Goal: Information Seeking & Learning: Compare options

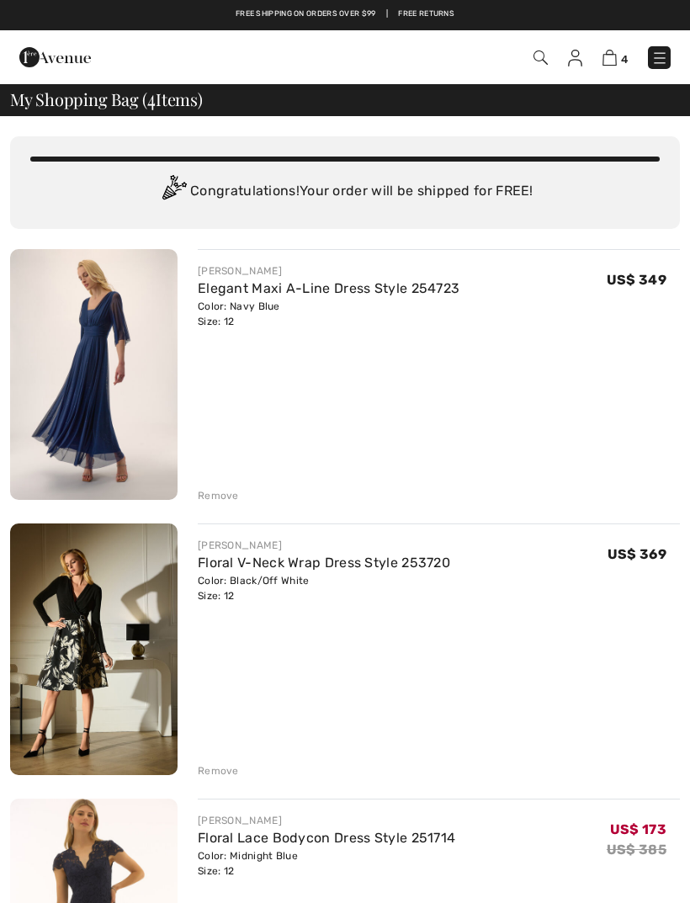
click at [205, 291] on link "Elegant Maxi A-Line Dress Style 254723" at bounding box center [329, 288] width 262 height 16
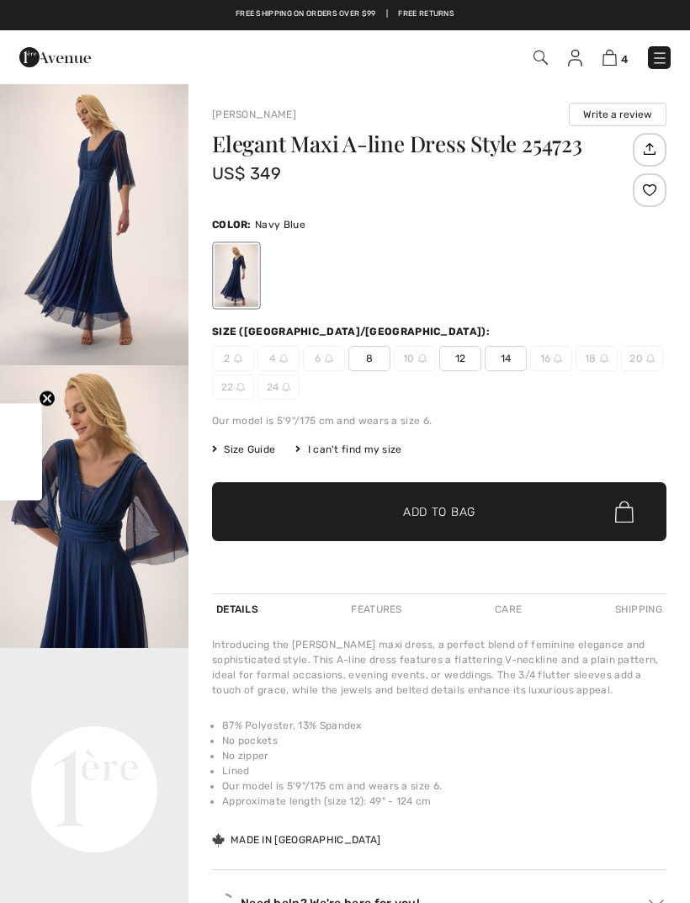
checkbox input "true"
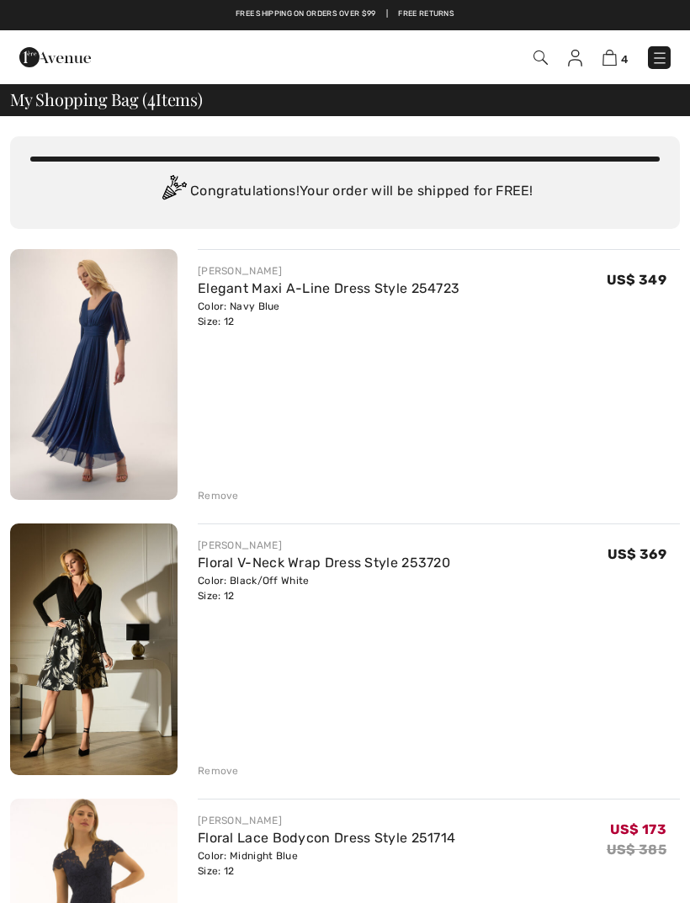
click at [220, 570] on link "Floral V-Neck Wrap Dress Style 253720" at bounding box center [324, 562] width 252 height 16
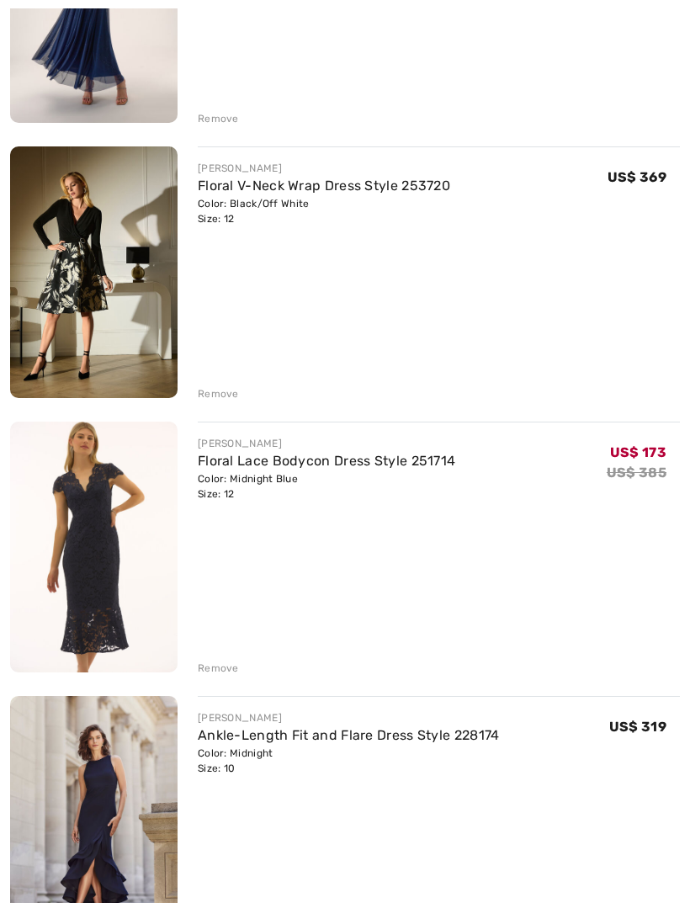
scroll to position [383, 0]
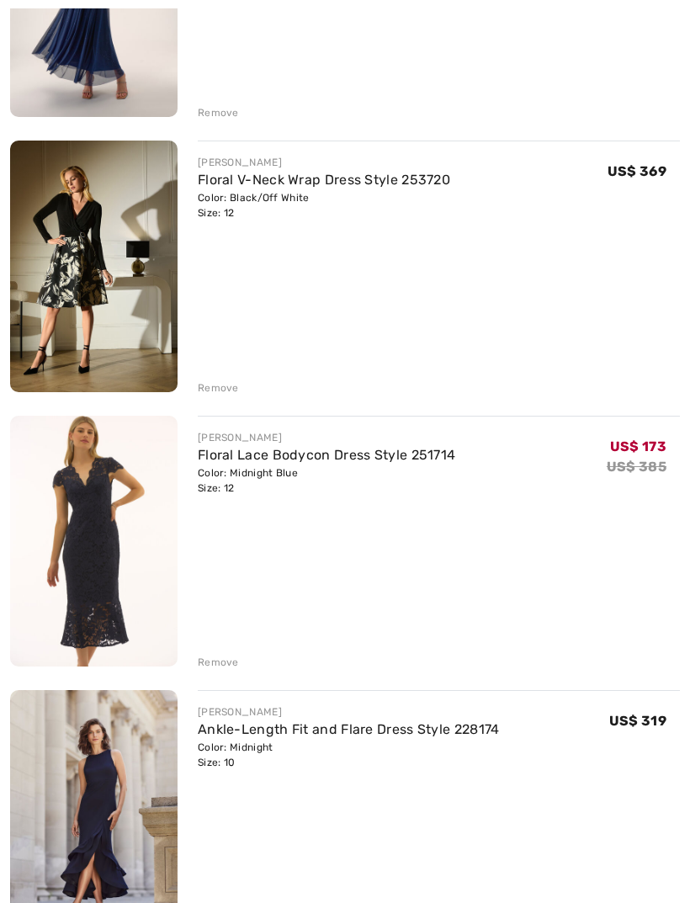
click at [205, 457] on link "Floral Lace Bodycon Dress Style 251714" at bounding box center [326, 455] width 257 height 16
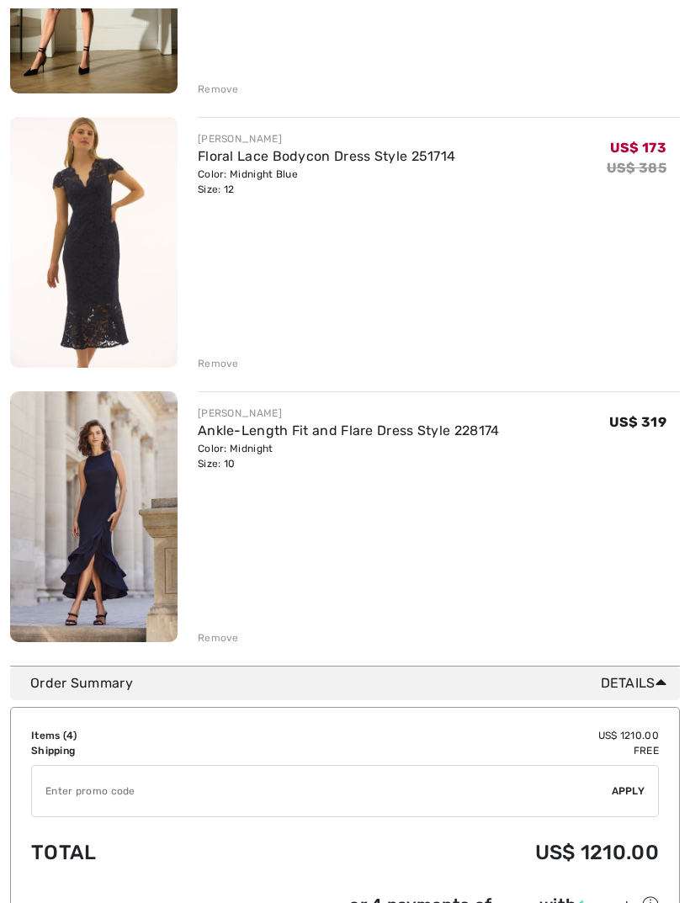
scroll to position [681, 0]
click at [225, 424] on link "Ankle-Length Fit and Flare Dress Style 228174" at bounding box center [349, 430] width 302 height 16
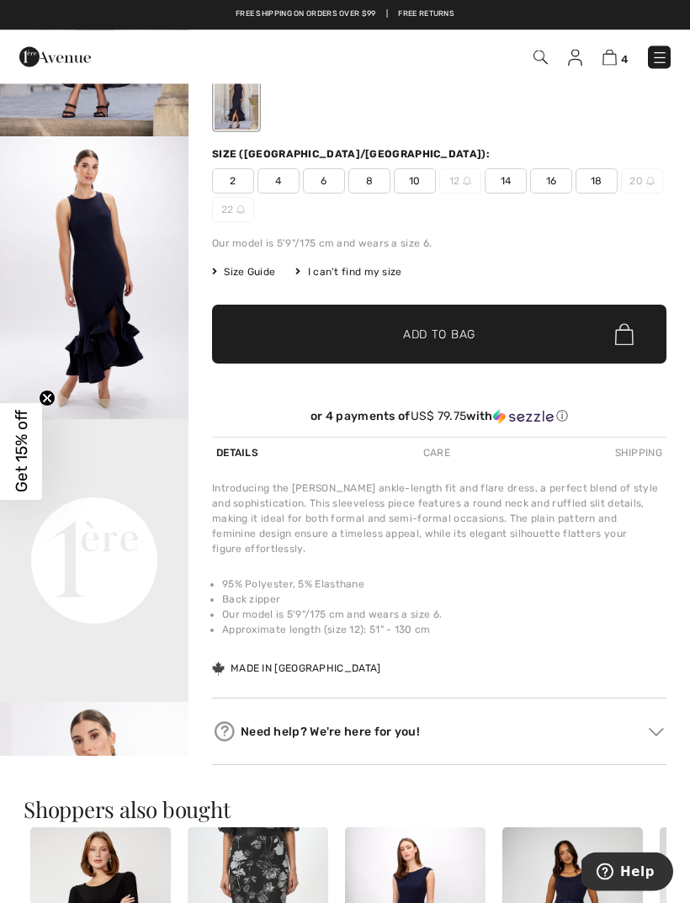
scroll to position [38, 0]
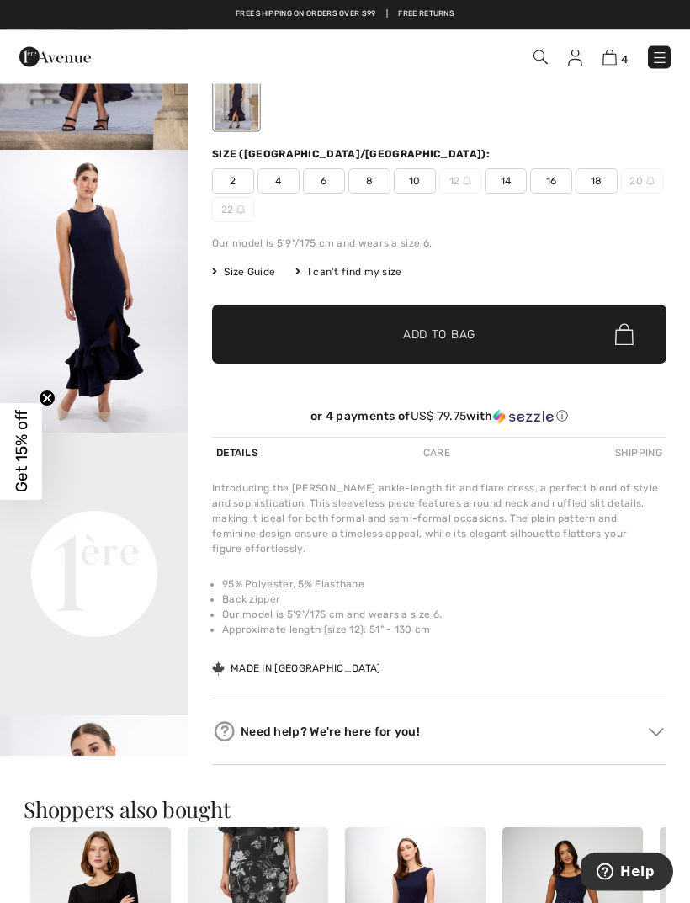
click at [74, 323] on img "2 / 6" at bounding box center [94, 292] width 188 height 283
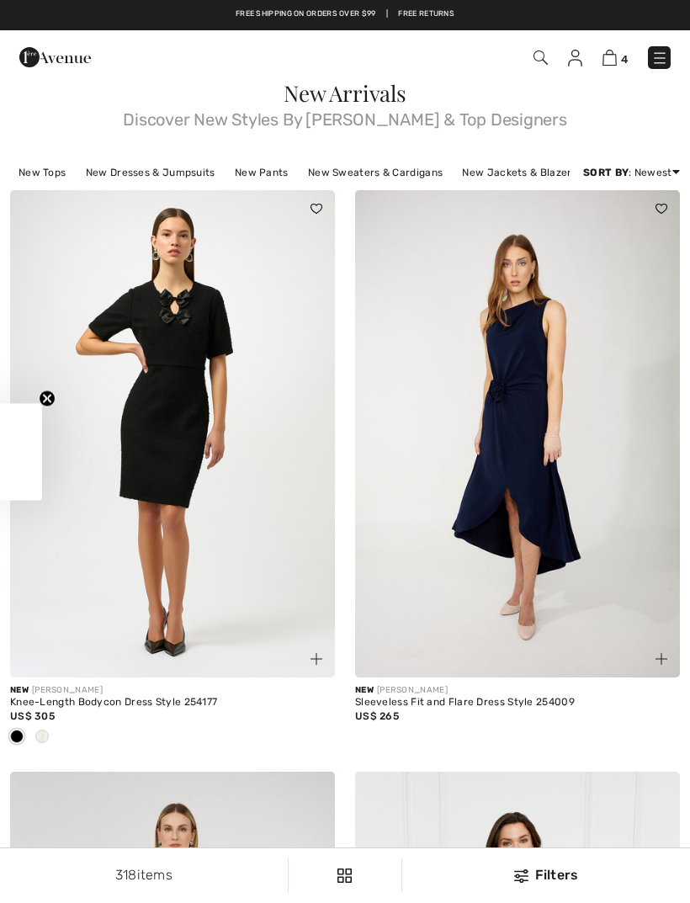
checkbox input "true"
click at [612, 56] on img at bounding box center [609, 58] width 14 height 16
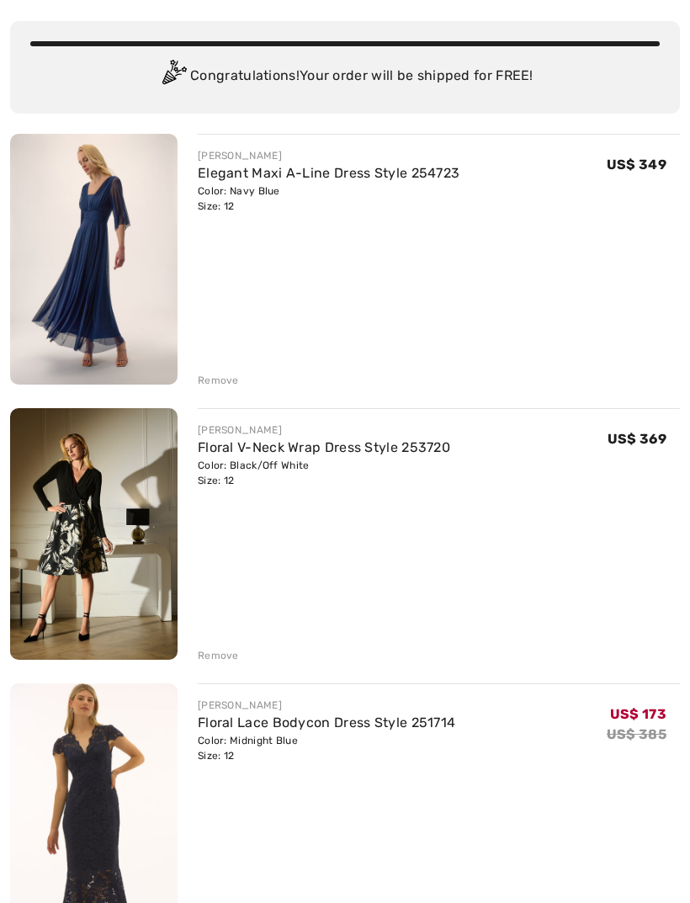
scroll to position [116, 0]
click at [45, 499] on img at bounding box center [93, 533] width 167 height 252
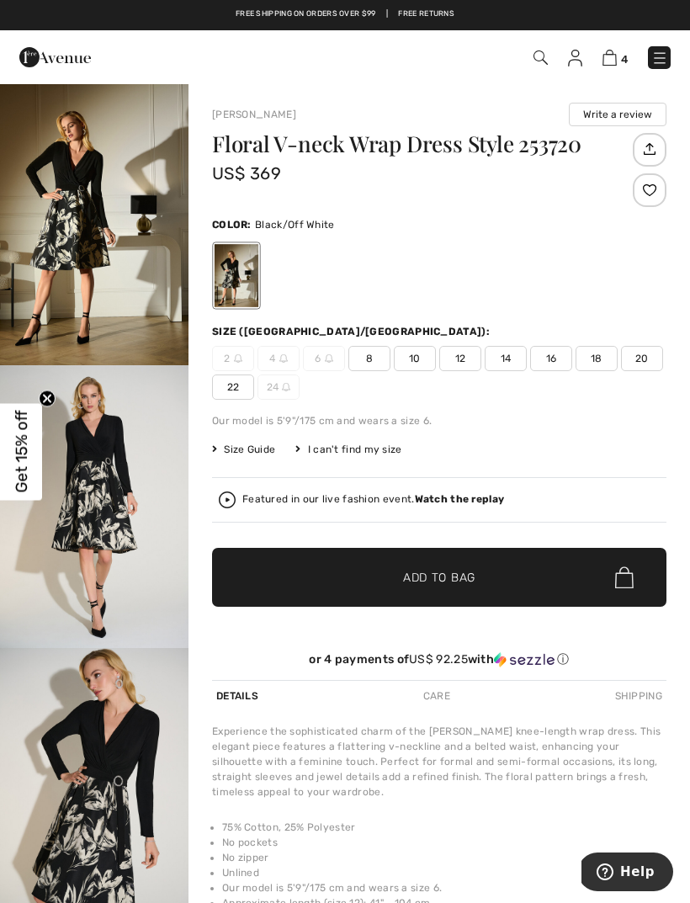
click at [70, 254] on img "1 / 5" at bounding box center [94, 223] width 188 height 283
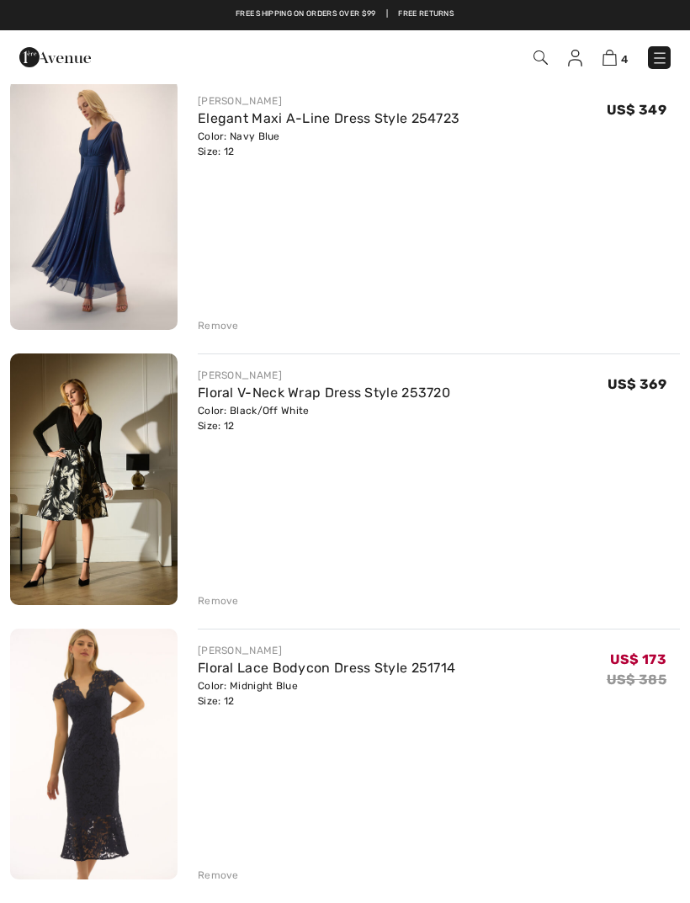
click at [609, 60] on img at bounding box center [609, 58] width 14 height 16
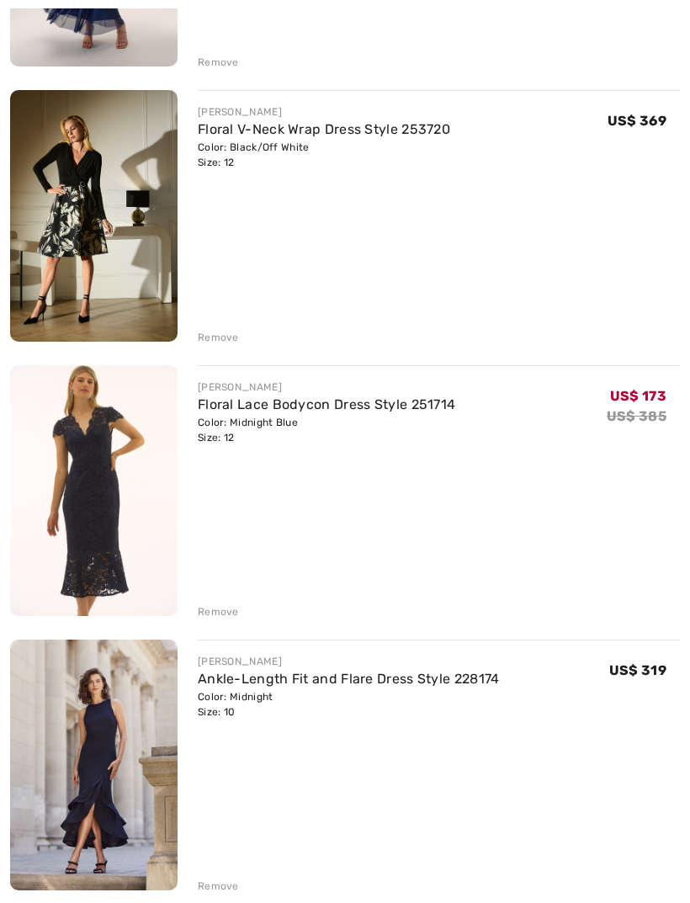
scroll to position [448, 0]
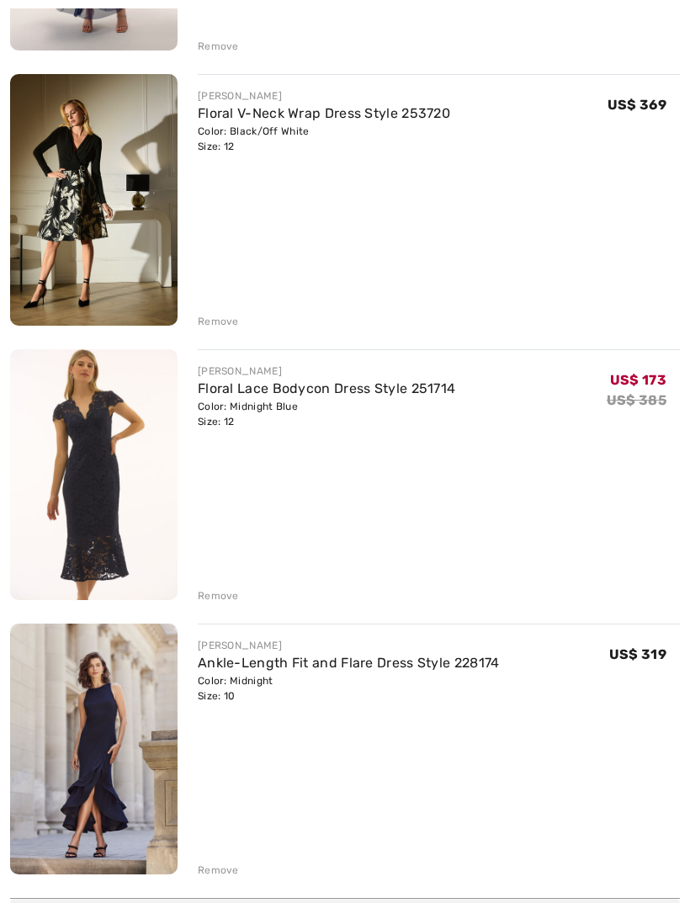
click at [212, 391] on link "Floral Lace Bodycon Dress Style 251714" at bounding box center [326, 389] width 257 height 16
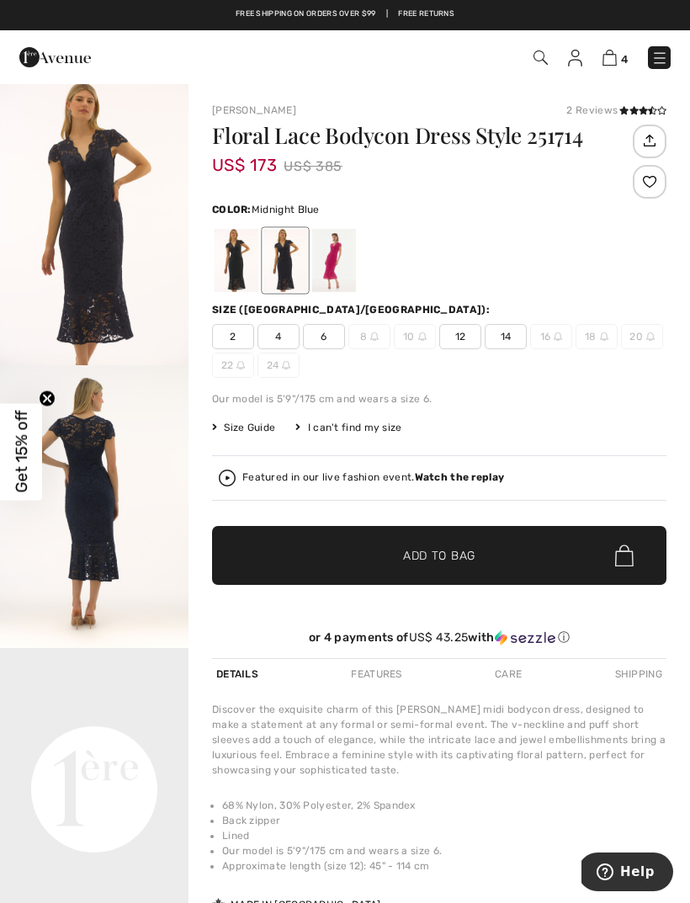
click at [92, 243] on img "1 / 3" at bounding box center [94, 223] width 188 height 283
click at [87, 247] on img "1 / 3" at bounding box center [94, 223] width 188 height 283
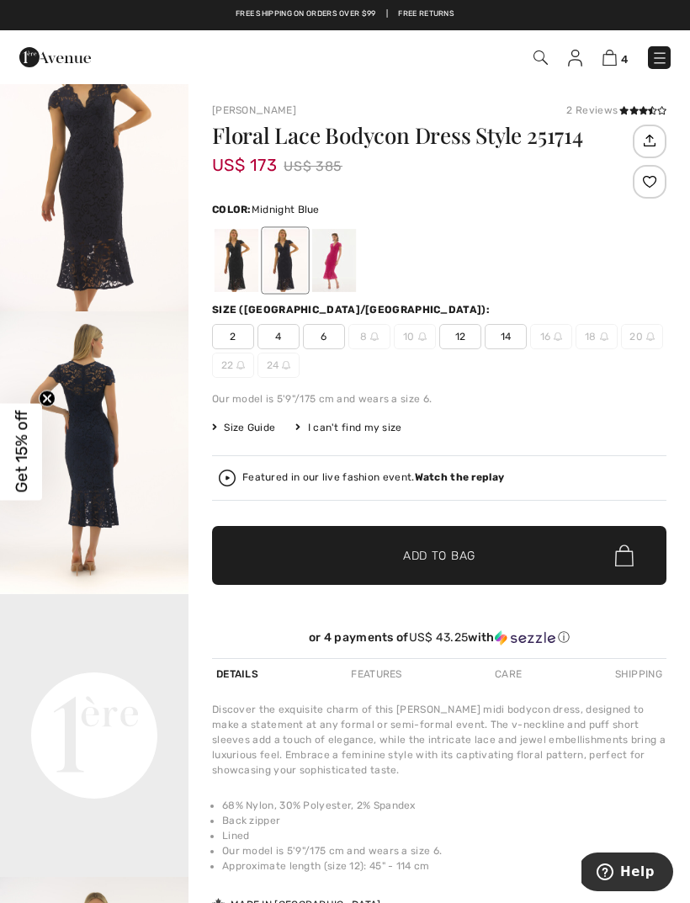
scroll to position [77, 0]
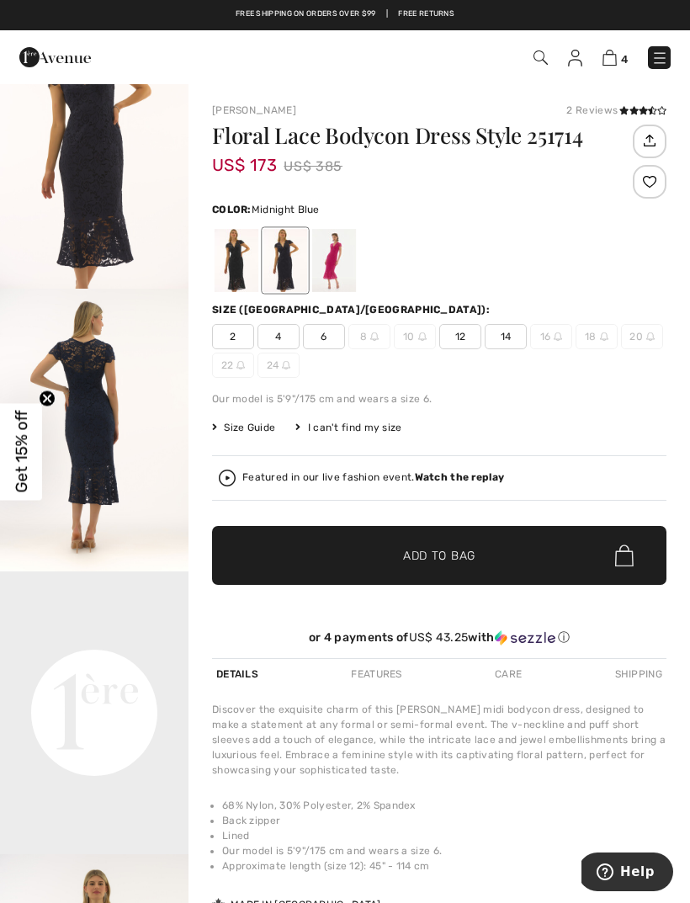
click at [223, 258] on div at bounding box center [237, 260] width 44 height 63
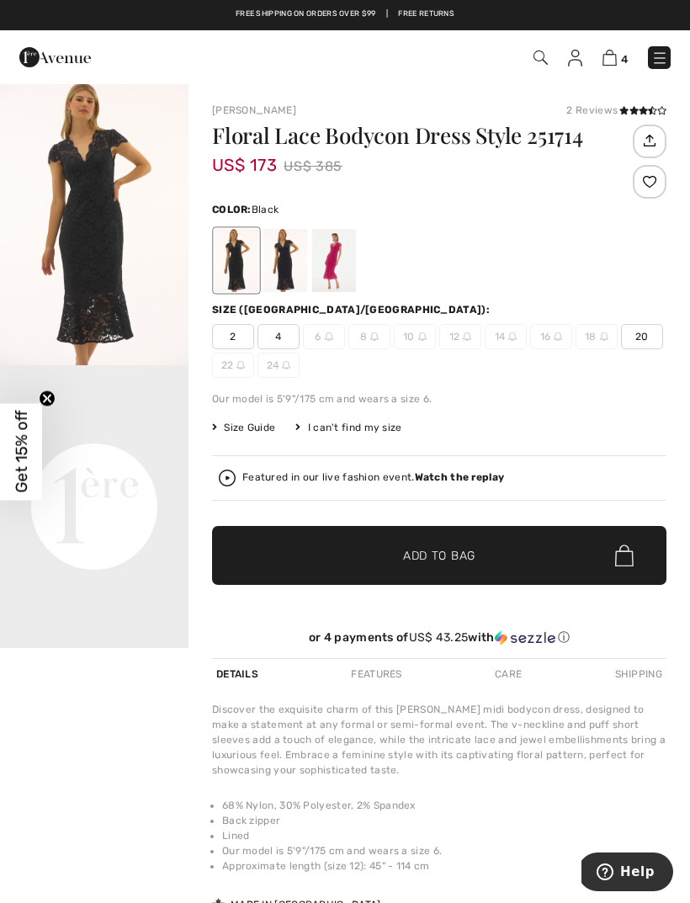
scroll to position [0, 0]
click at [284, 271] on div at bounding box center [285, 260] width 44 height 63
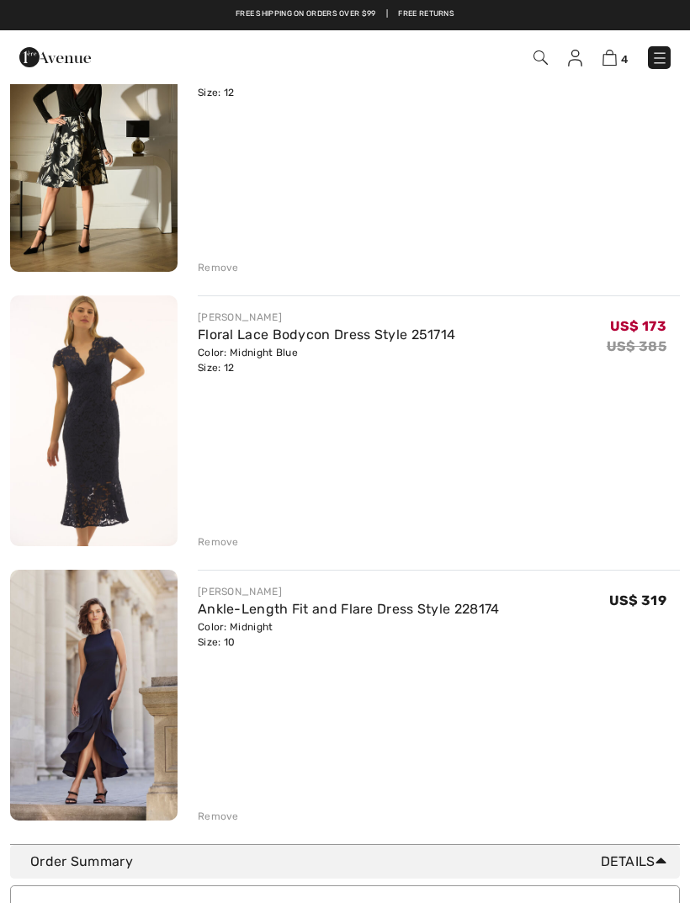
click at [615, 61] on img at bounding box center [609, 58] width 14 height 16
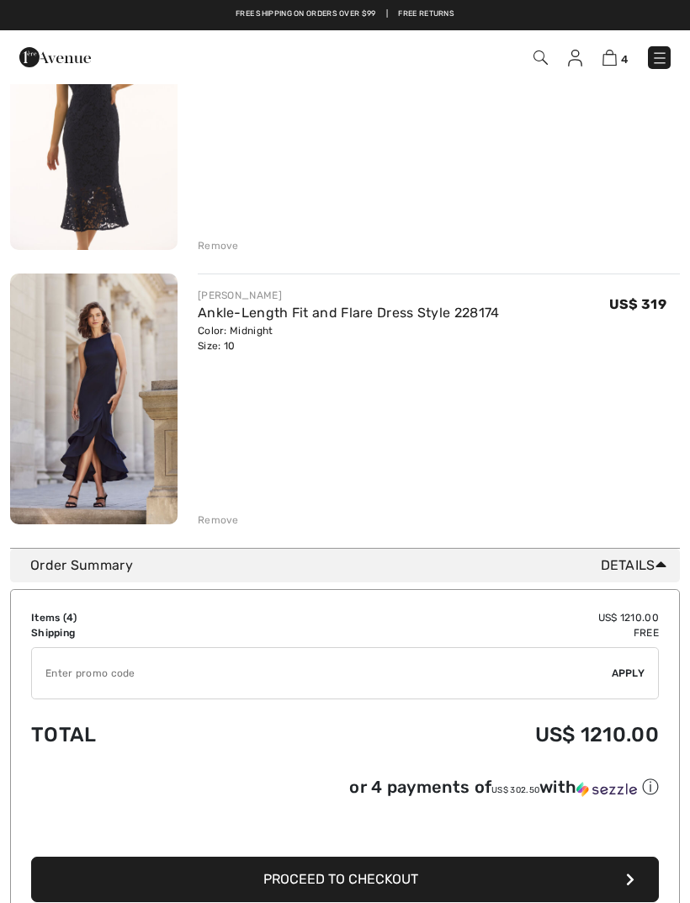
scroll to position [798, 0]
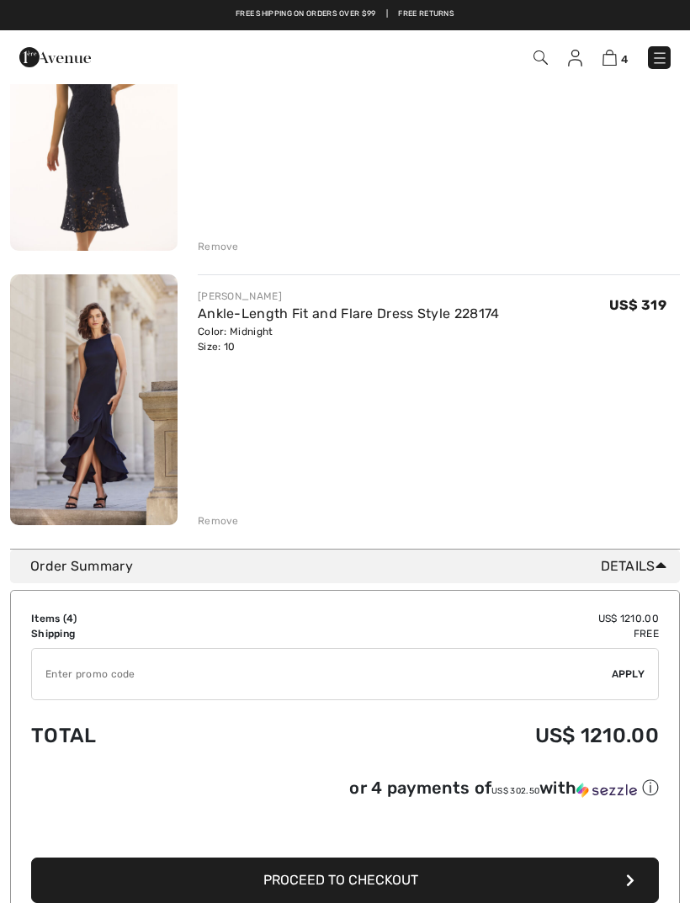
click at [213, 513] on div "Remove" at bounding box center [218, 520] width 41 height 15
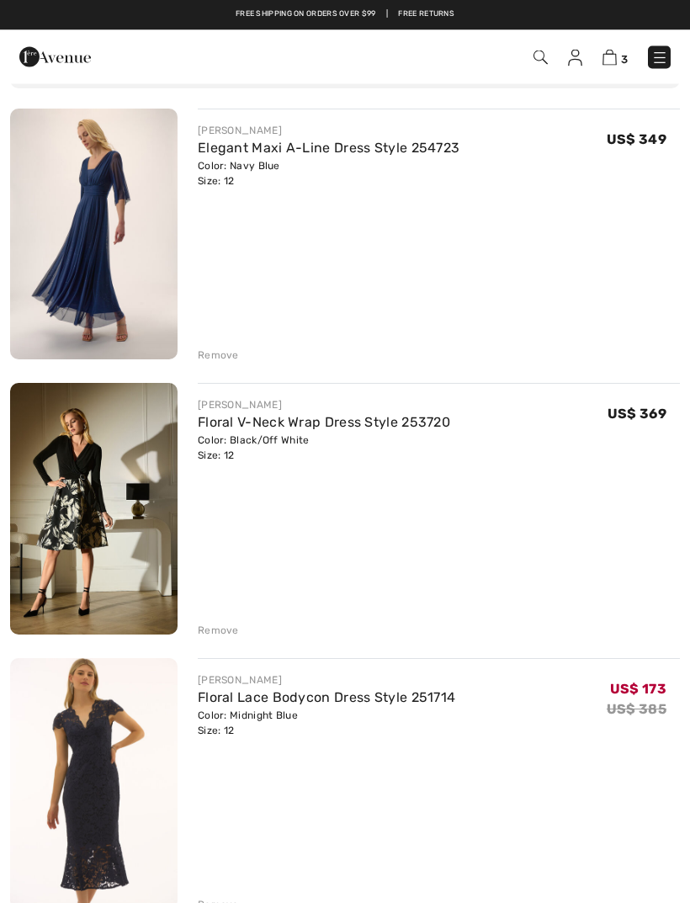
scroll to position [138, 0]
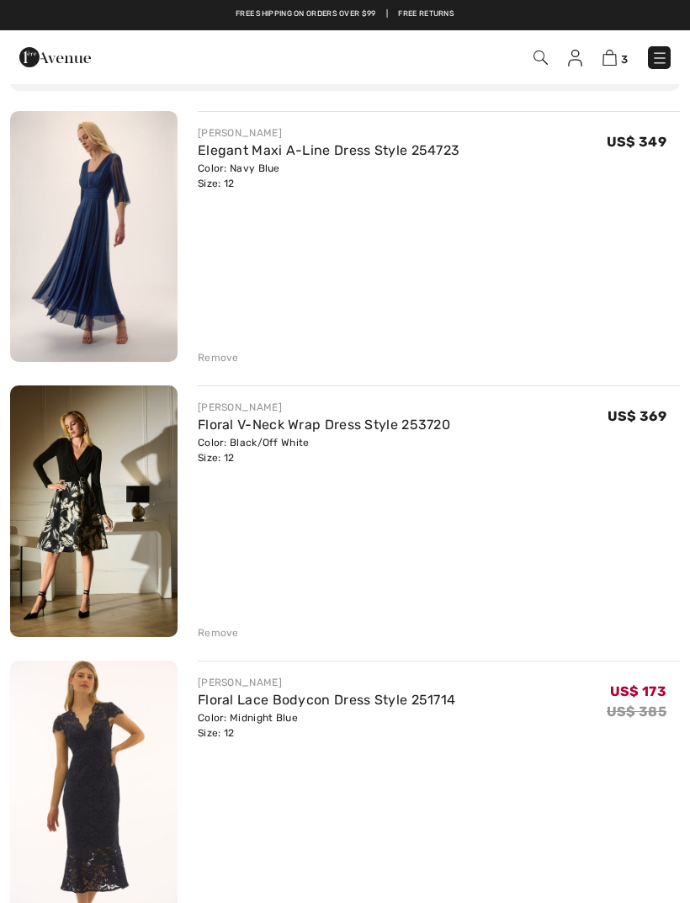
click at [214, 352] on div "Remove" at bounding box center [218, 357] width 41 height 15
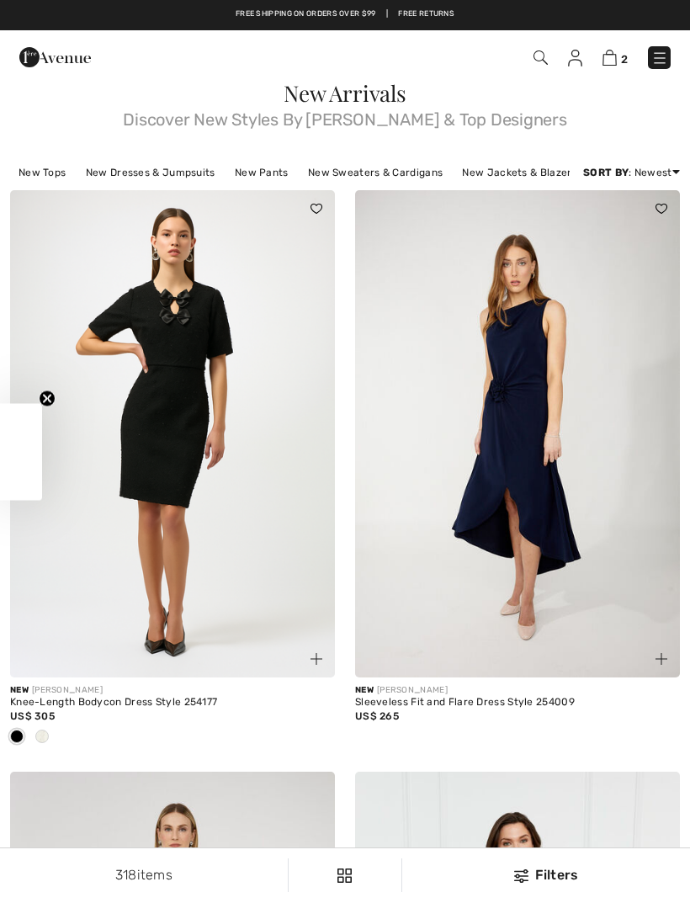
checkbox input "true"
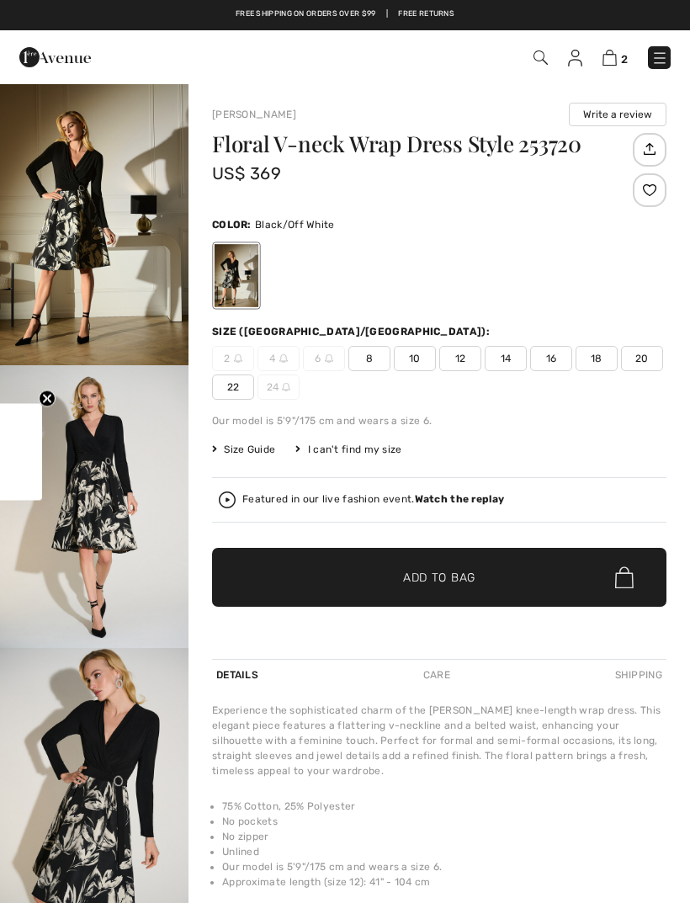
checkbox input "true"
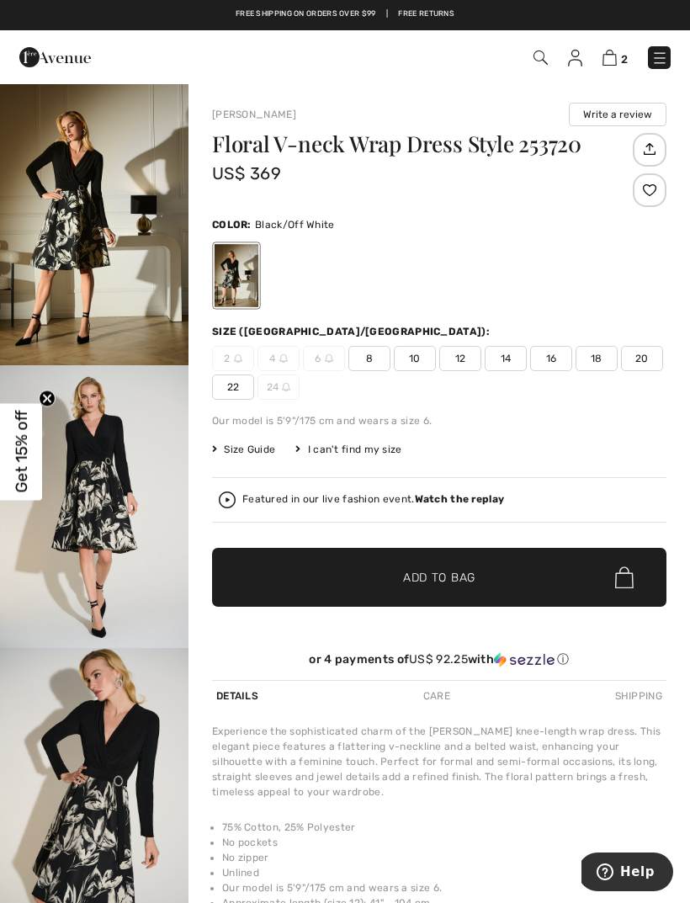
click at [614, 59] on img at bounding box center [609, 58] width 14 height 16
